Goal: Check status: Check status

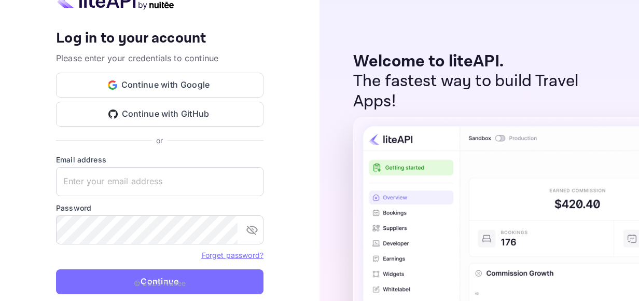
type input "[EMAIL_ADDRESS][DOMAIN_NAME]"
click at [147, 280] on p "© 2025 Nuitee" at bounding box center [160, 282] width 52 height 11
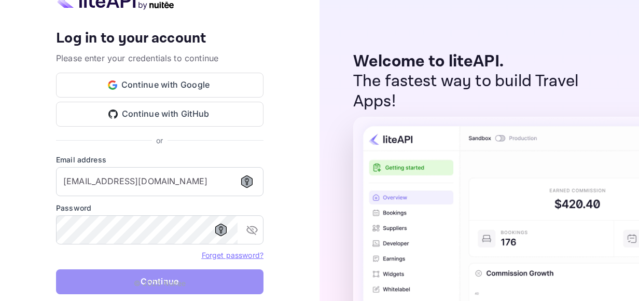
click at [109, 280] on button "Continue" at bounding box center [159, 281] width 207 height 25
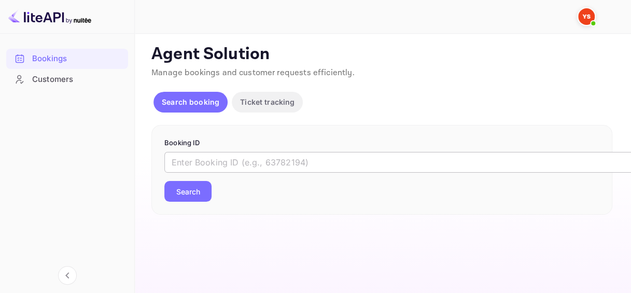
drag, startPoint x: 249, startPoint y: 162, endPoint x: 246, endPoint y: 156, distance: 7.0
click at [249, 162] on input "text" at bounding box center [423, 162] width 518 height 21
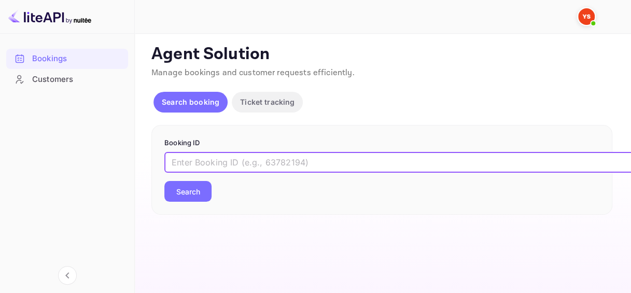
paste input "8902758"
type input "8902758"
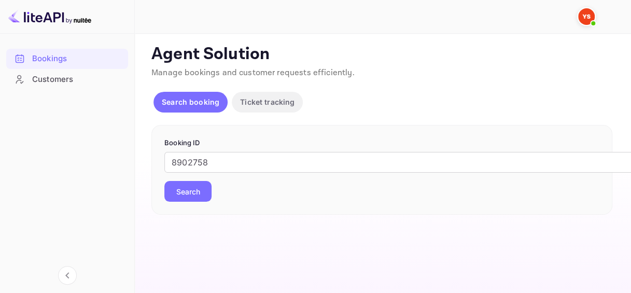
click at [207, 192] on button "Search" at bounding box center [187, 191] width 47 height 21
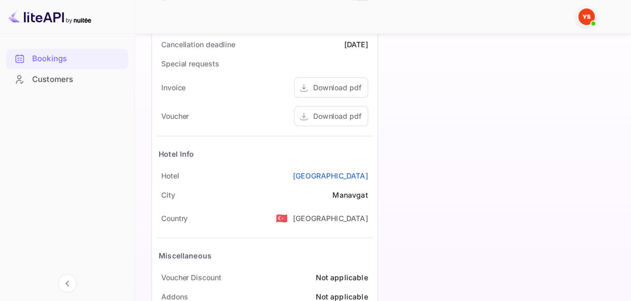
scroll to position [544, 0]
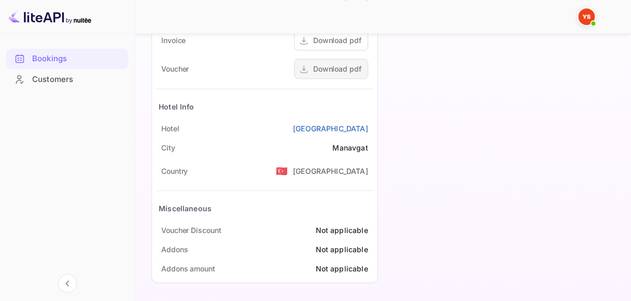
click at [340, 70] on div "Download pdf" at bounding box center [337, 68] width 48 height 11
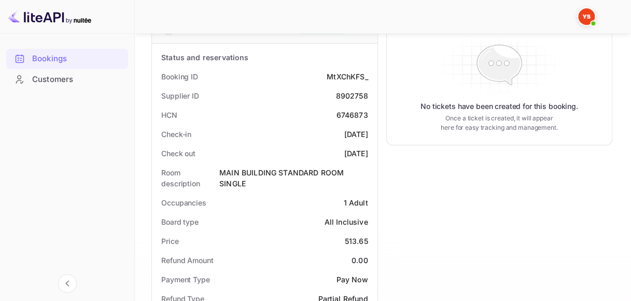
scroll to position [77, 0]
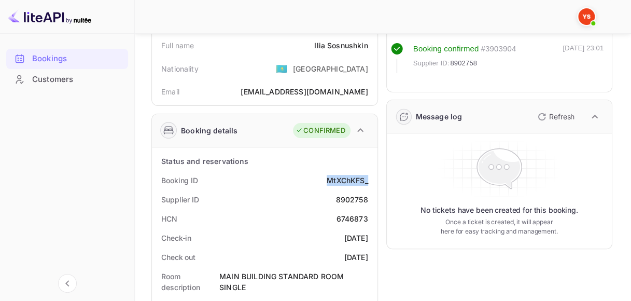
drag, startPoint x: 351, startPoint y: 179, endPoint x: 370, endPoint y: 179, distance: 18.7
click at [370, 179] on div "Booking ID MtXChKFS_" at bounding box center [264, 180] width 217 height 19
copy div "MtXChKFS_"
click at [351, 197] on div "8902758" at bounding box center [351, 199] width 32 height 11
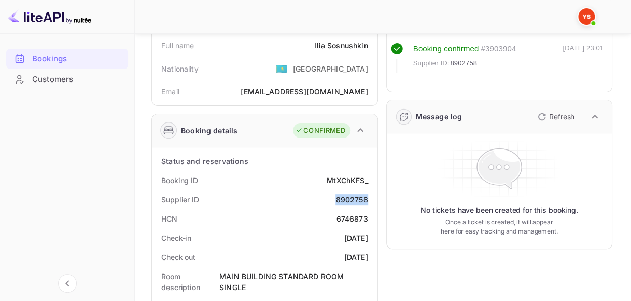
copy div "8902758"
drag, startPoint x: 313, startPoint y: 41, endPoint x: 366, endPoint y: 41, distance: 53.9
click at [366, 41] on div "Full name [PERSON_NAME]" at bounding box center [264, 45] width 217 height 19
copy div "[PERSON_NAME]"
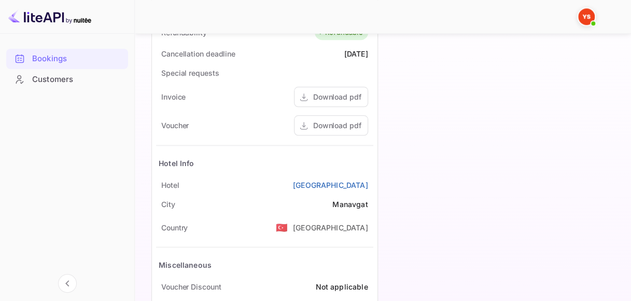
scroll to position [492, 0]
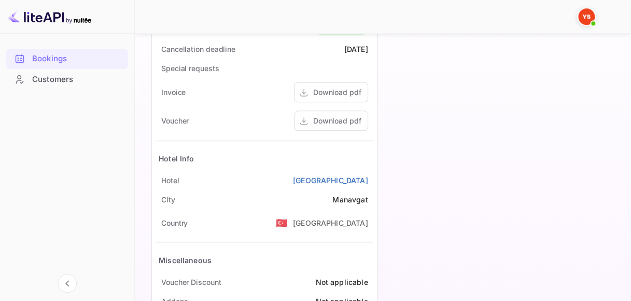
drag, startPoint x: 256, startPoint y: 176, endPoint x: 372, endPoint y: 176, distance: 116.1
click at [372, 176] on div "[GEOGRAPHIC_DATA]" at bounding box center [264, 180] width 217 height 19
copy link "[GEOGRAPHIC_DATA]"
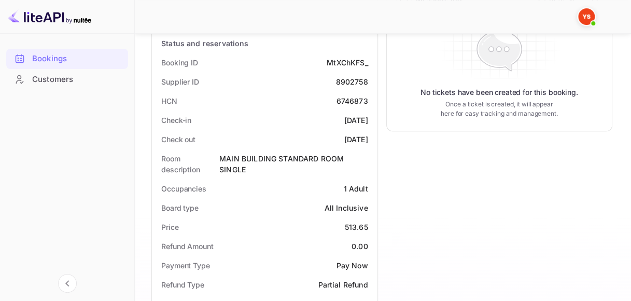
scroll to position [181, 0]
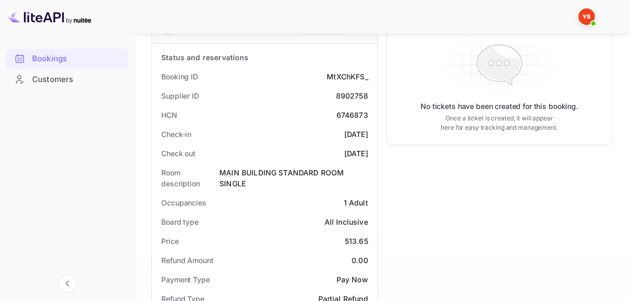
drag, startPoint x: 322, startPoint y: 133, endPoint x: 369, endPoint y: 133, distance: 46.1
click at [369, 133] on div "Check-in [DATE]" at bounding box center [264, 133] width 217 height 19
copy div "[DATE]"
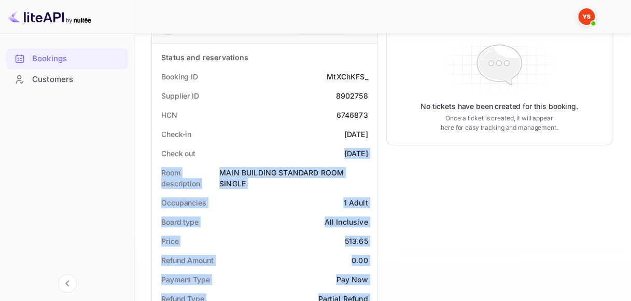
drag, startPoint x: 328, startPoint y: 153, endPoint x: 383, endPoint y: 152, distance: 55.5
click at [383, 152] on div "Guest information Full name [PERSON_NAME] Nationality 🇰🇿 [DEMOGRAPHIC_DATA] Ema…" at bounding box center [377, 269] width 469 height 767
click at [354, 153] on div "[DATE]" at bounding box center [356, 153] width 24 height 11
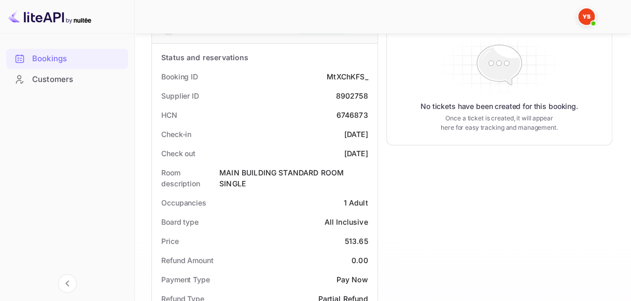
drag, startPoint x: 326, startPoint y: 152, endPoint x: 371, endPoint y: 152, distance: 45.1
click at [371, 152] on div "Check out [DATE]" at bounding box center [264, 153] width 217 height 19
copy div "[DATE]"
